Goal: Transaction & Acquisition: Book appointment/travel/reservation

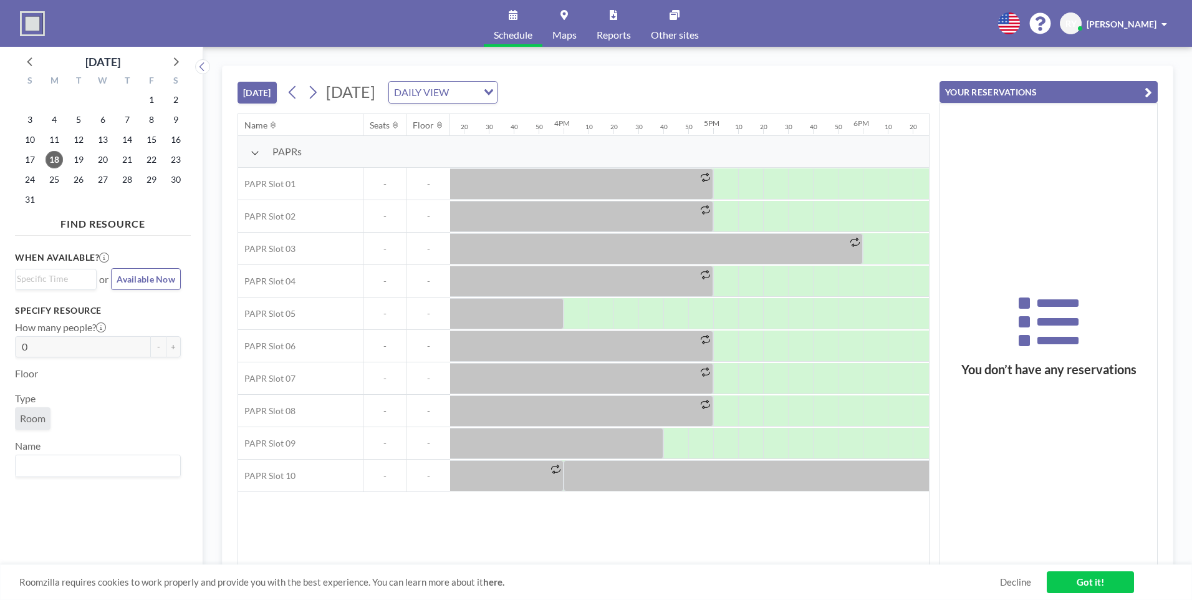
scroll to position [0, 2287]
click at [1019, 580] on link "Decline" at bounding box center [1015, 582] width 31 height 12
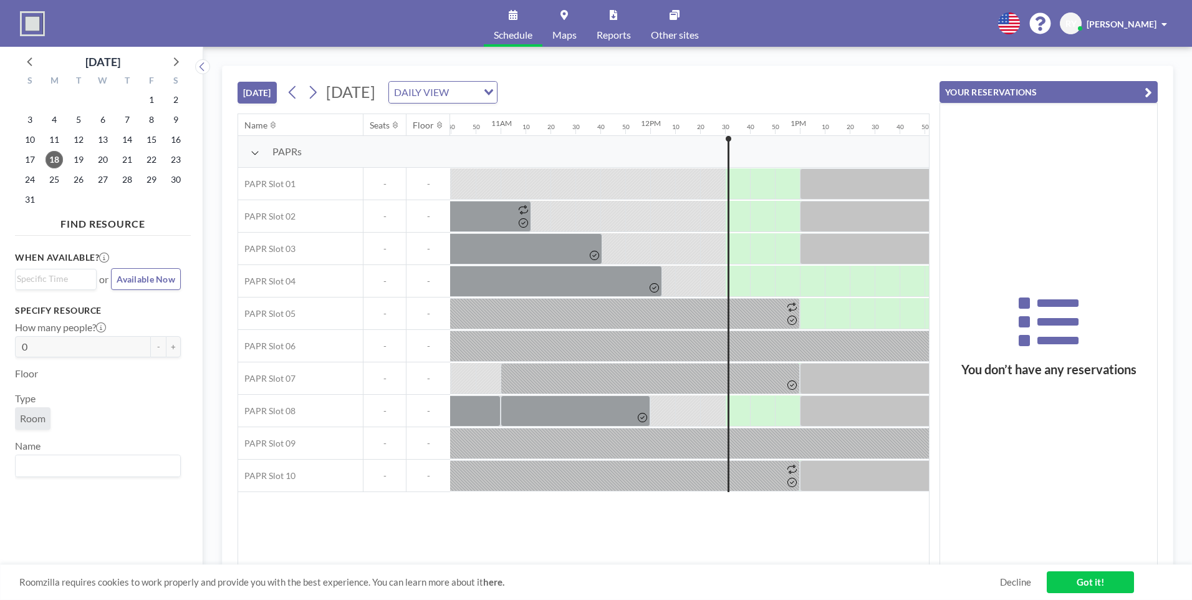
scroll to position [0, 1578]
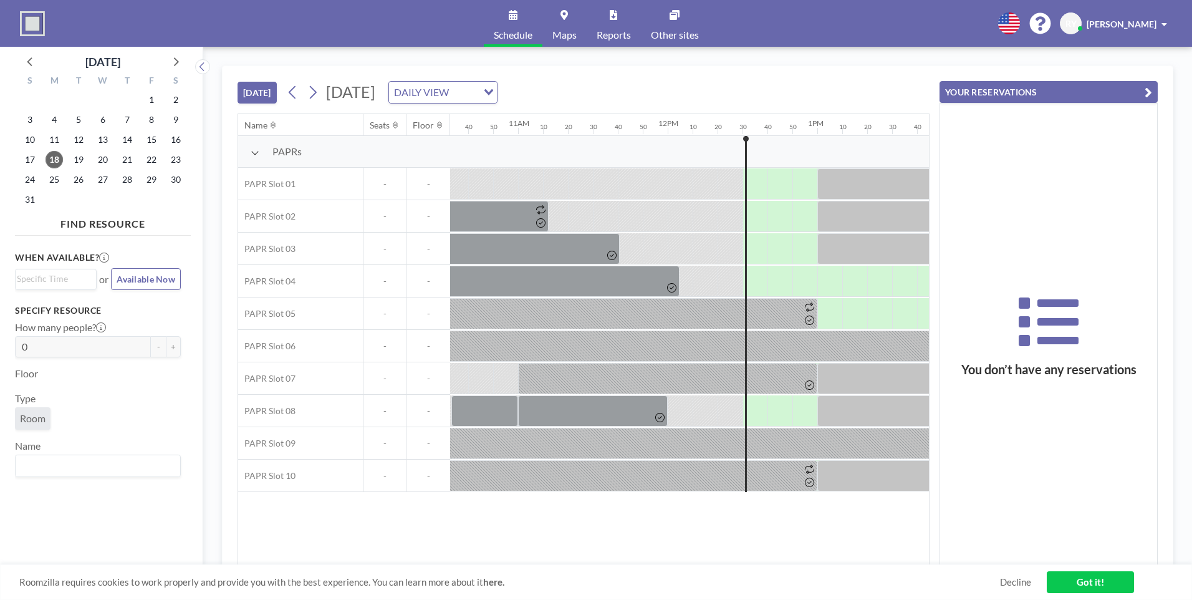
drag, startPoint x: 623, startPoint y: 557, endPoint x: 635, endPoint y: 566, distance: 14.6
click at [645, 558] on div "Name Seats Floor 12AM 10 20 30 40 50 1AM 10 20 30 40 50 2AM 10 20 30 40 50 3AM …" at bounding box center [583, 339] width 691 height 451
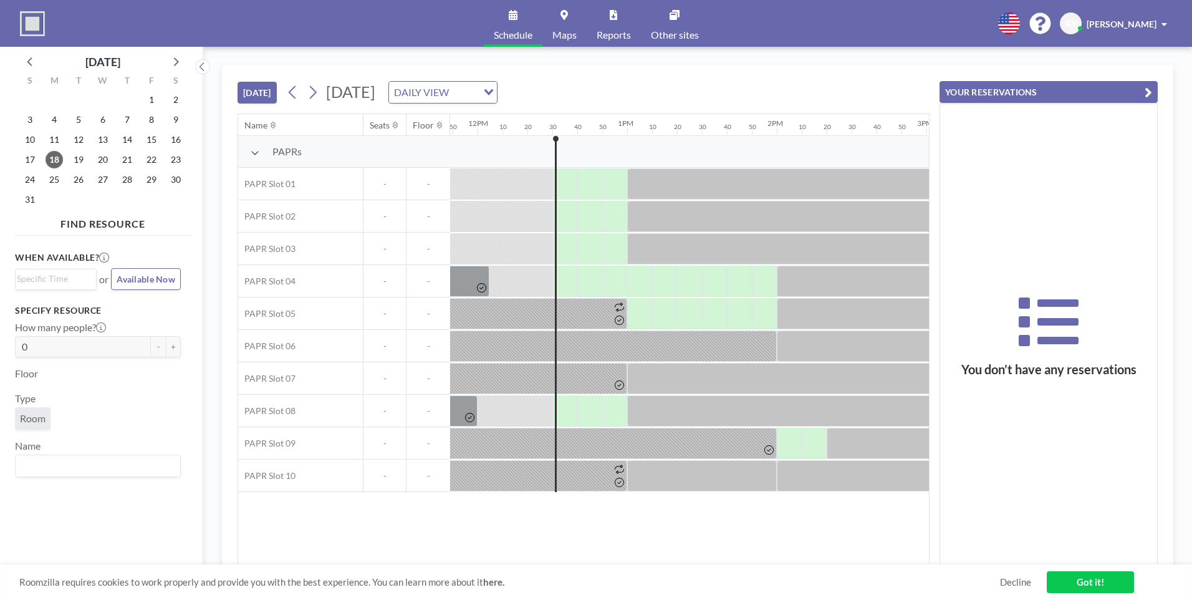
scroll to position [0, 1772]
click at [317, 93] on icon at bounding box center [313, 92] width 12 height 19
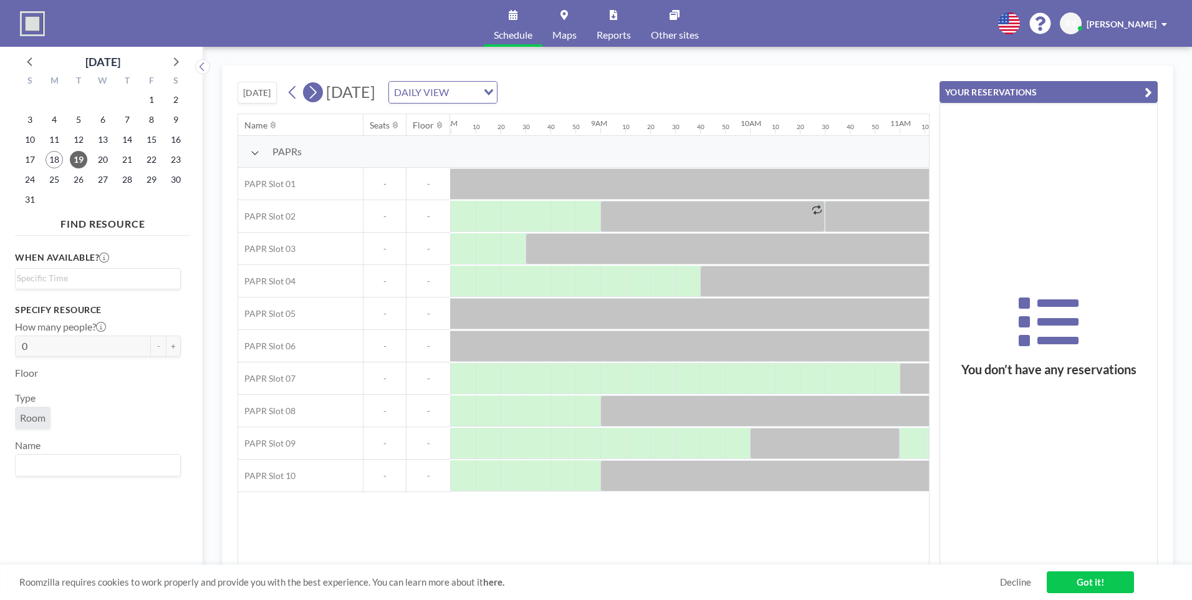
scroll to position [0, 1247]
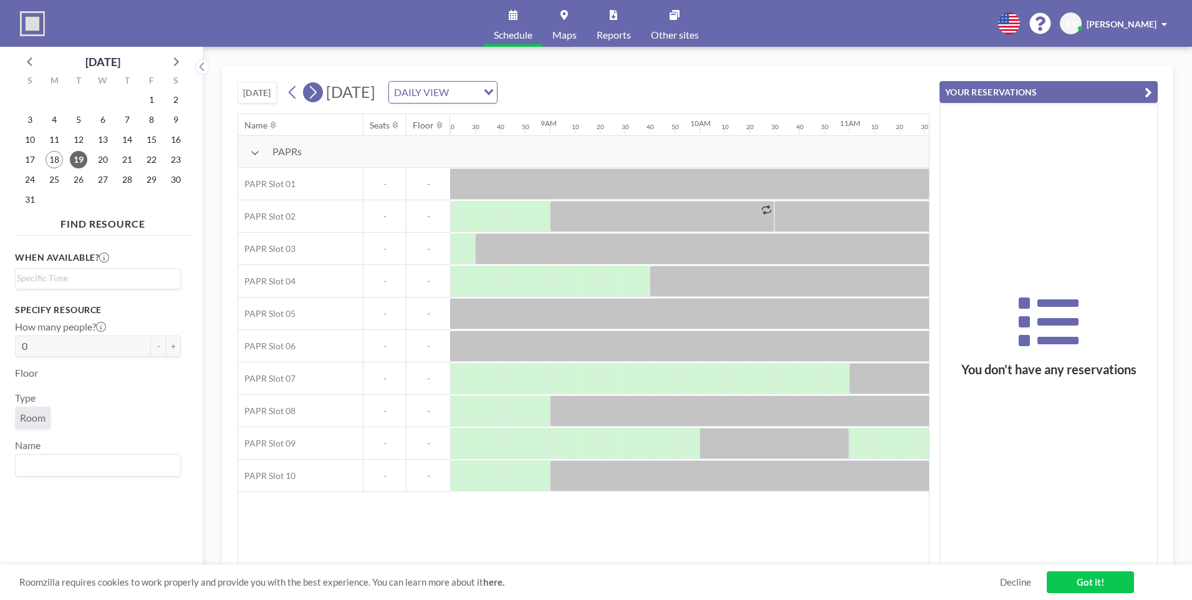
click at [317, 93] on icon at bounding box center [313, 92] width 12 height 19
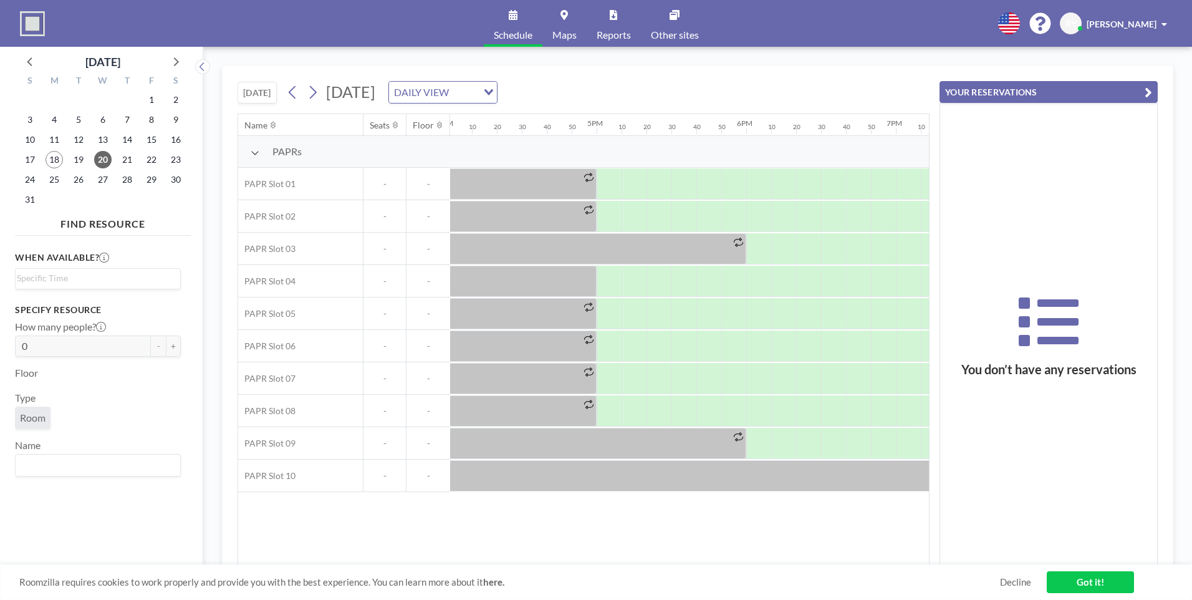
scroll to position [0, 2400]
click at [714, 557] on div "Name Seats Floor 12AM 10 20 30 40 50 1AM 10 20 30 40 50 2AM 10 20 30 40 50 3AM …" at bounding box center [583, 339] width 691 height 451
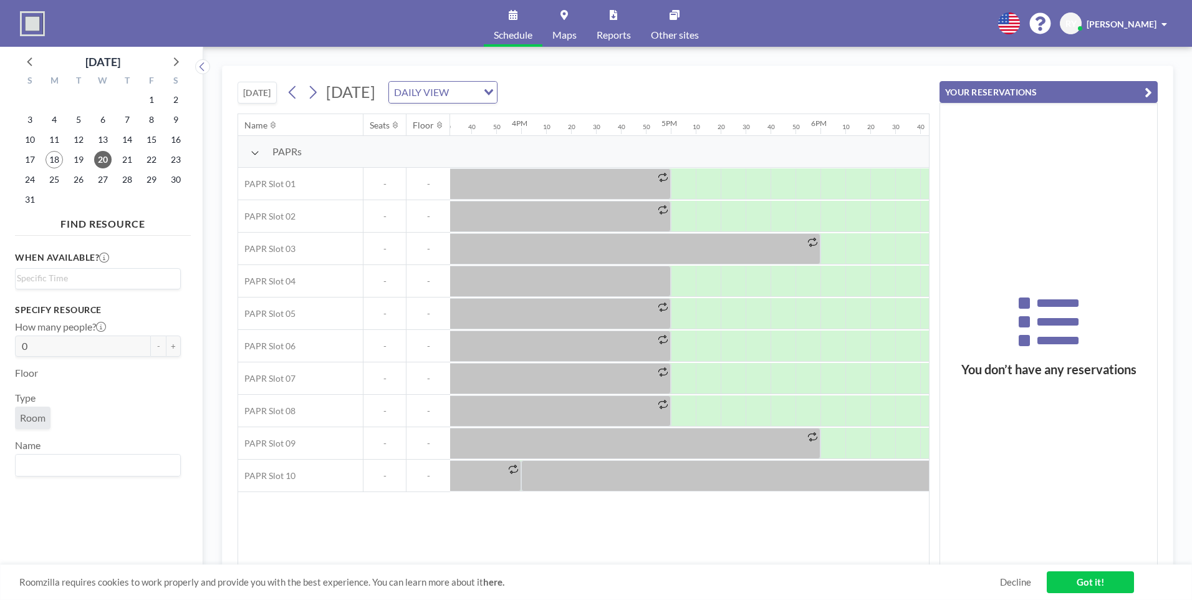
scroll to position [0, 2351]
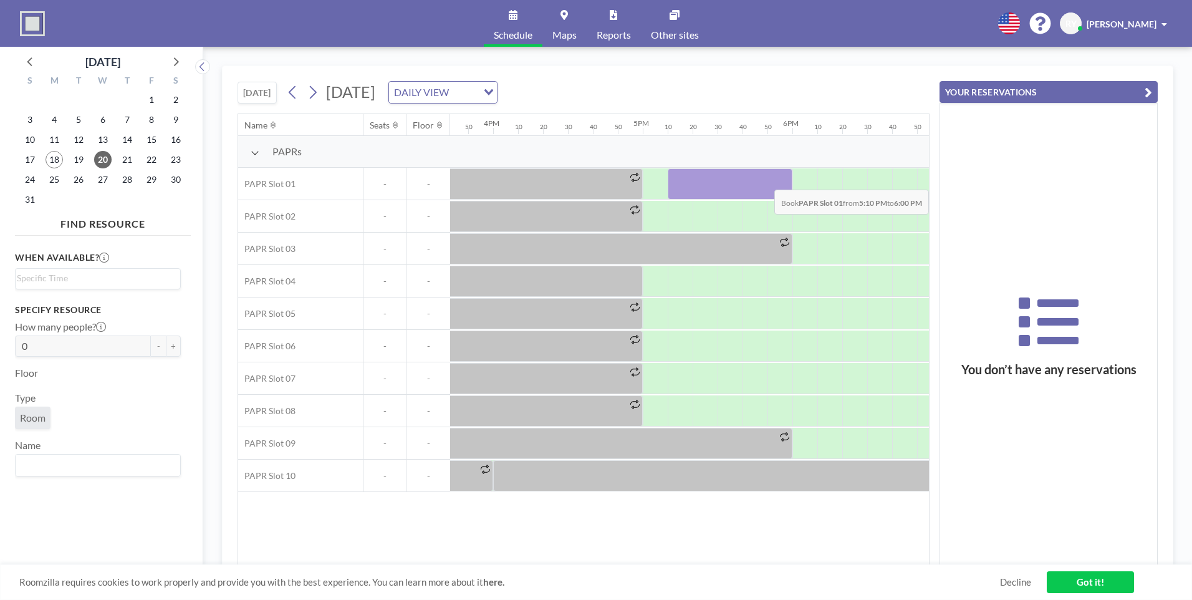
drag, startPoint x: 678, startPoint y: 176, endPoint x: 771, endPoint y: 181, distance: 93.6
click at [771, 181] on div at bounding box center [730, 183] width 125 height 31
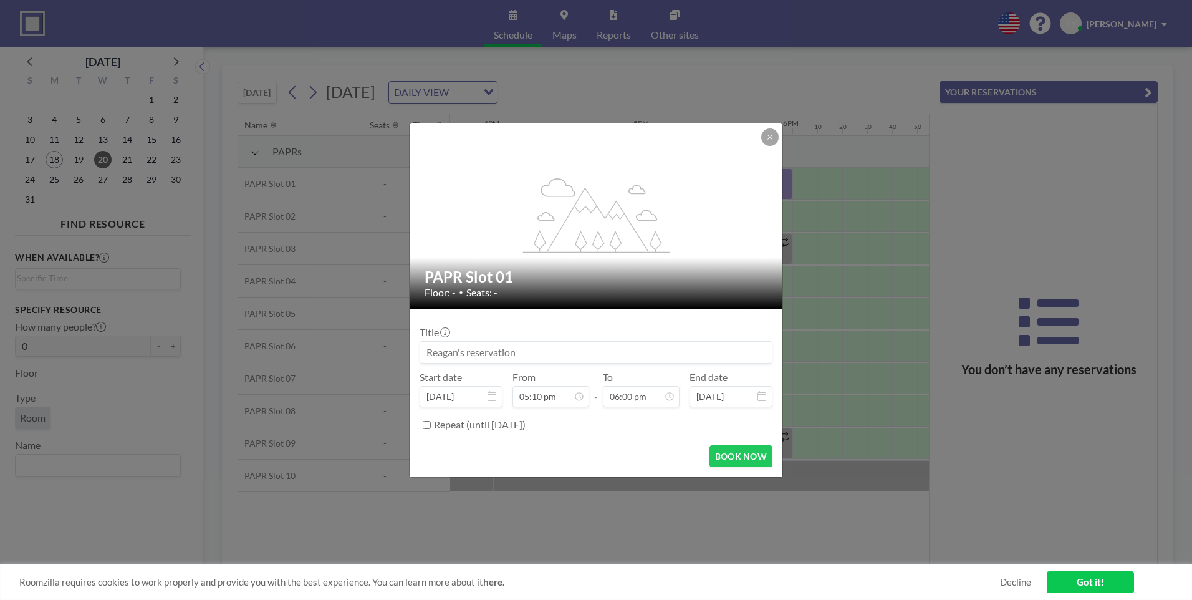
scroll to position [2285, 0]
click at [721, 454] on button "BOOK NOW" at bounding box center [740, 456] width 63 height 22
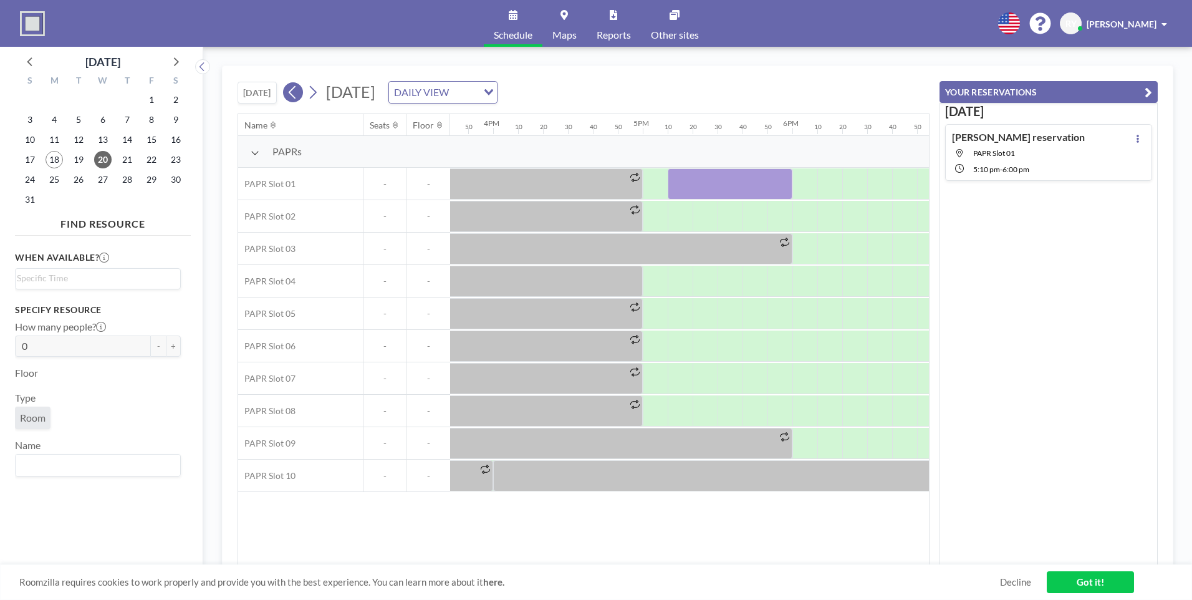
click at [292, 97] on icon at bounding box center [293, 92] width 12 height 19
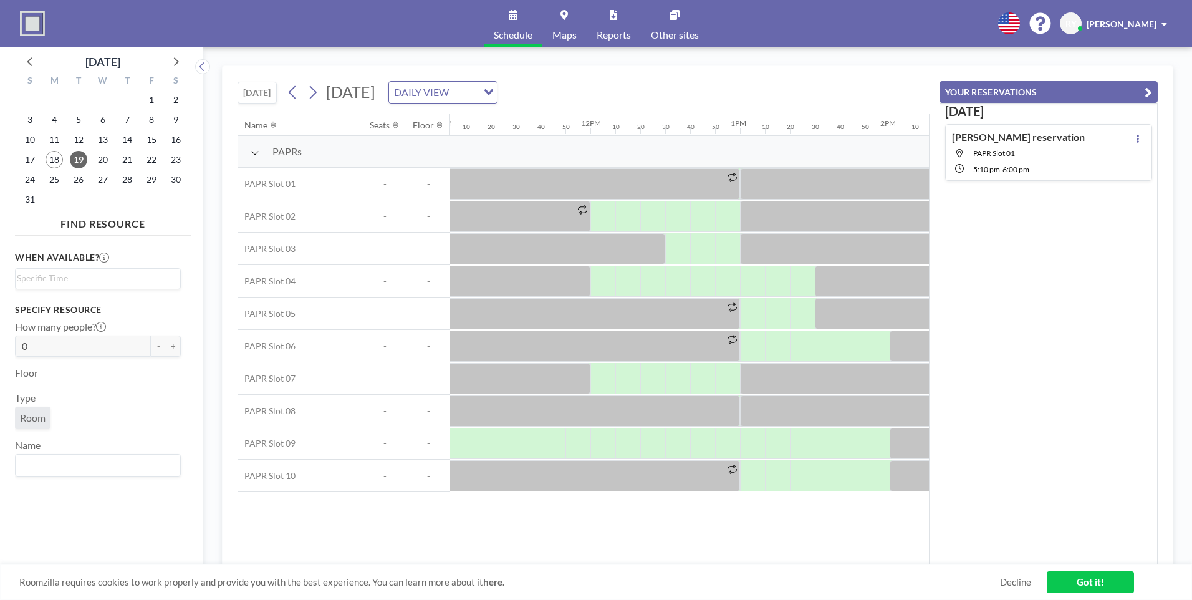
scroll to position [0, 1662]
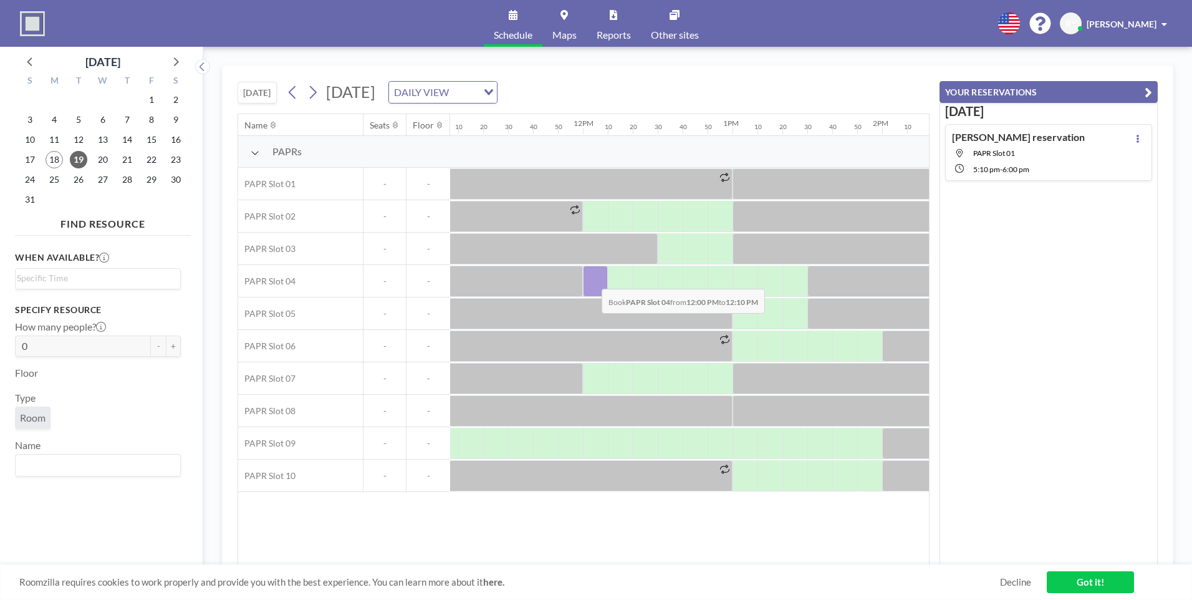
click at [592, 279] on div at bounding box center [595, 281] width 25 height 31
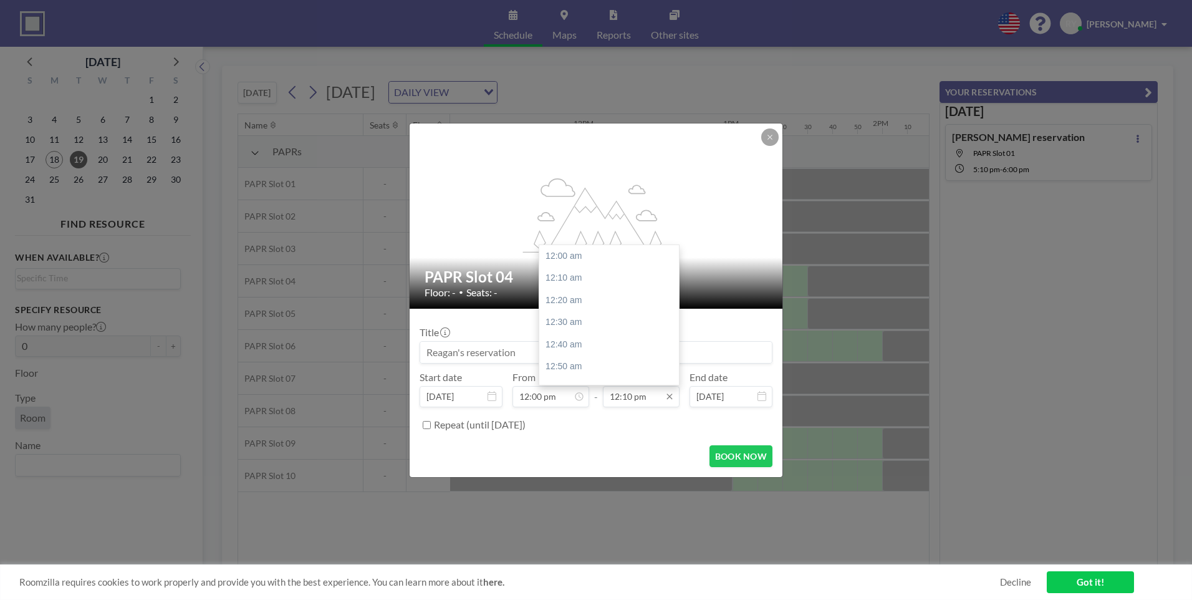
scroll to position [1619, 0]
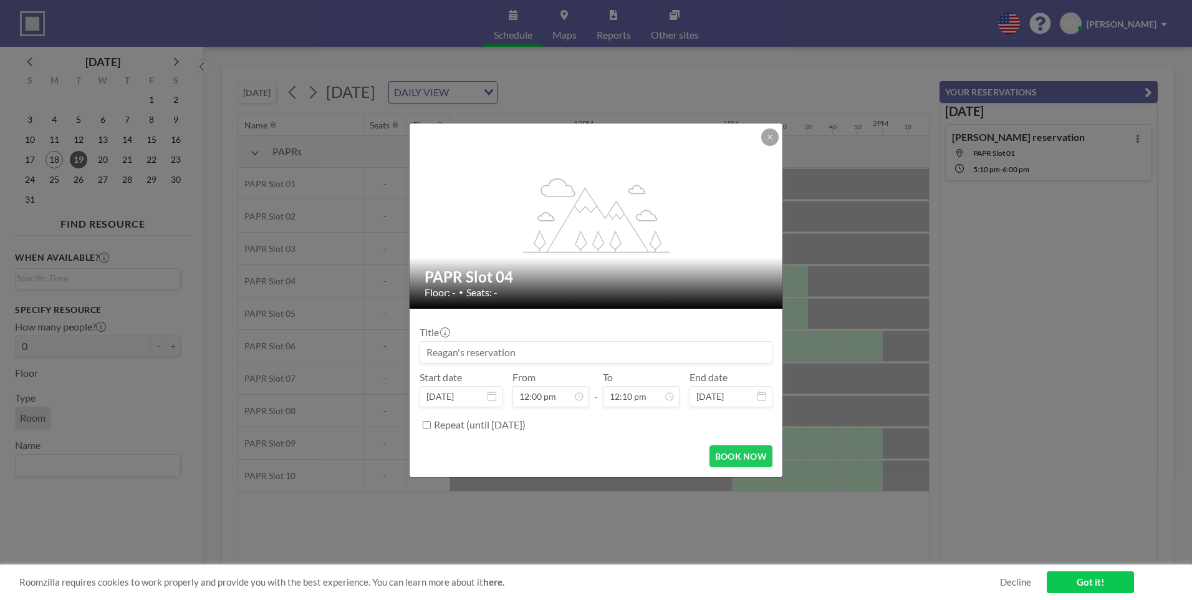
drag, startPoint x: 680, startPoint y: 128, endPoint x: 663, endPoint y: 141, distance: 21.7
click at [663, 141] on div "flex-grow: 1.2;" at bounding box center [597, 215] width 374 height 185
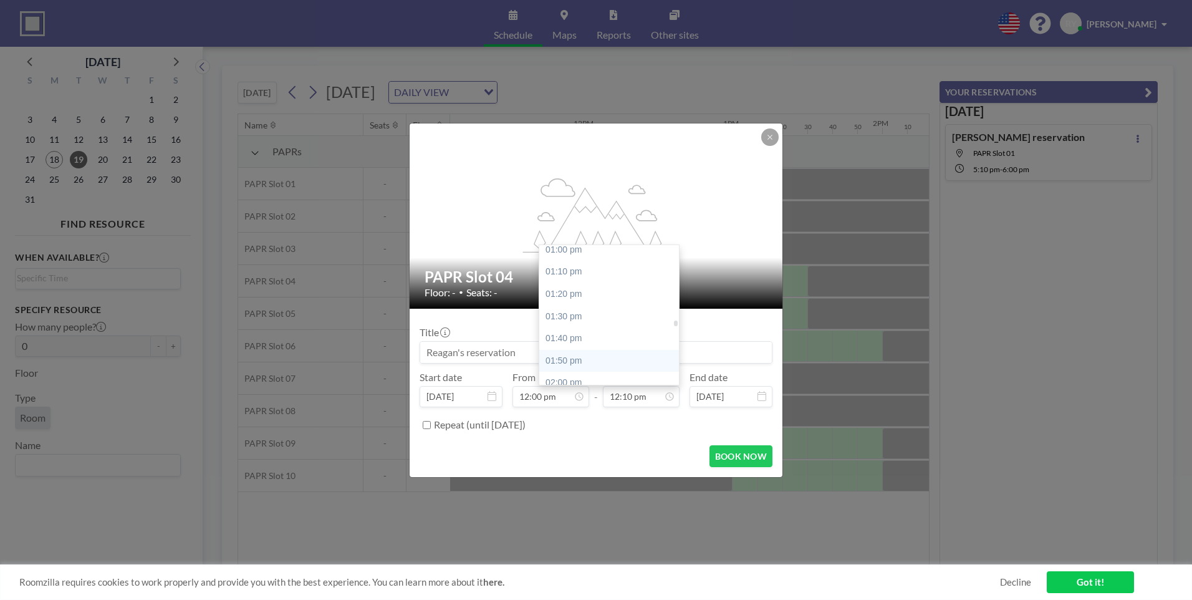
scroll to position [1744, 0]
click at [583, 309] on div "01:30 pm" at bounding box center [612, 309] width 146 height 22
type input "01:30 pm"
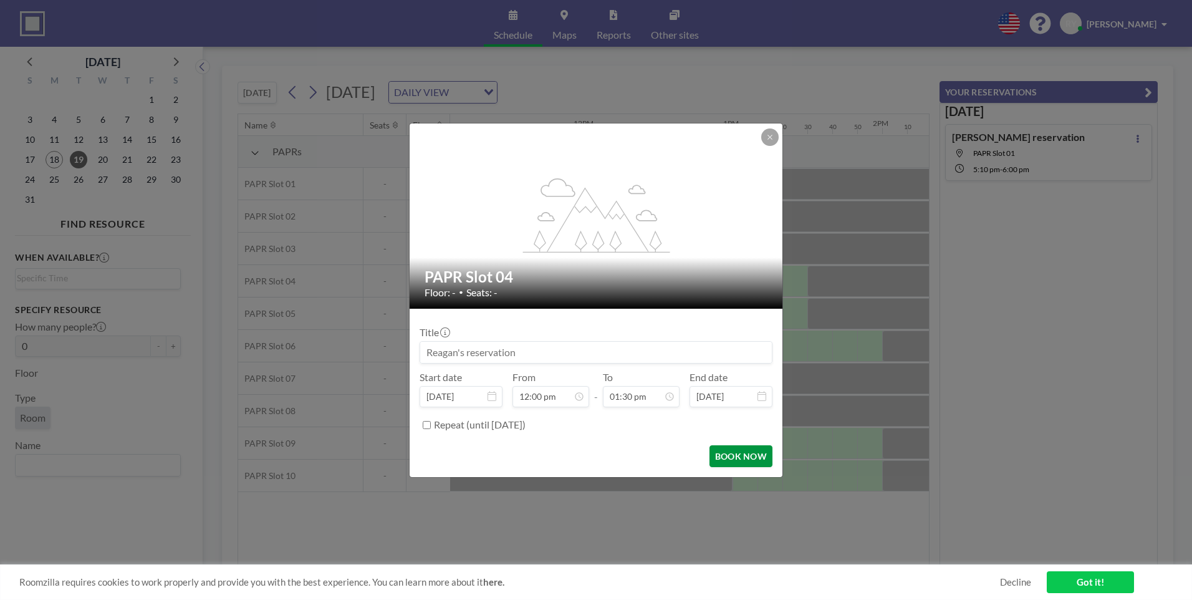
scroll to position [0, 0]
click at [726, 459] on button "BOOK NOW" at bounding box center [740, 456] width 63 height 22
